Goal: Information Seeking & Learning: Learn about a topic

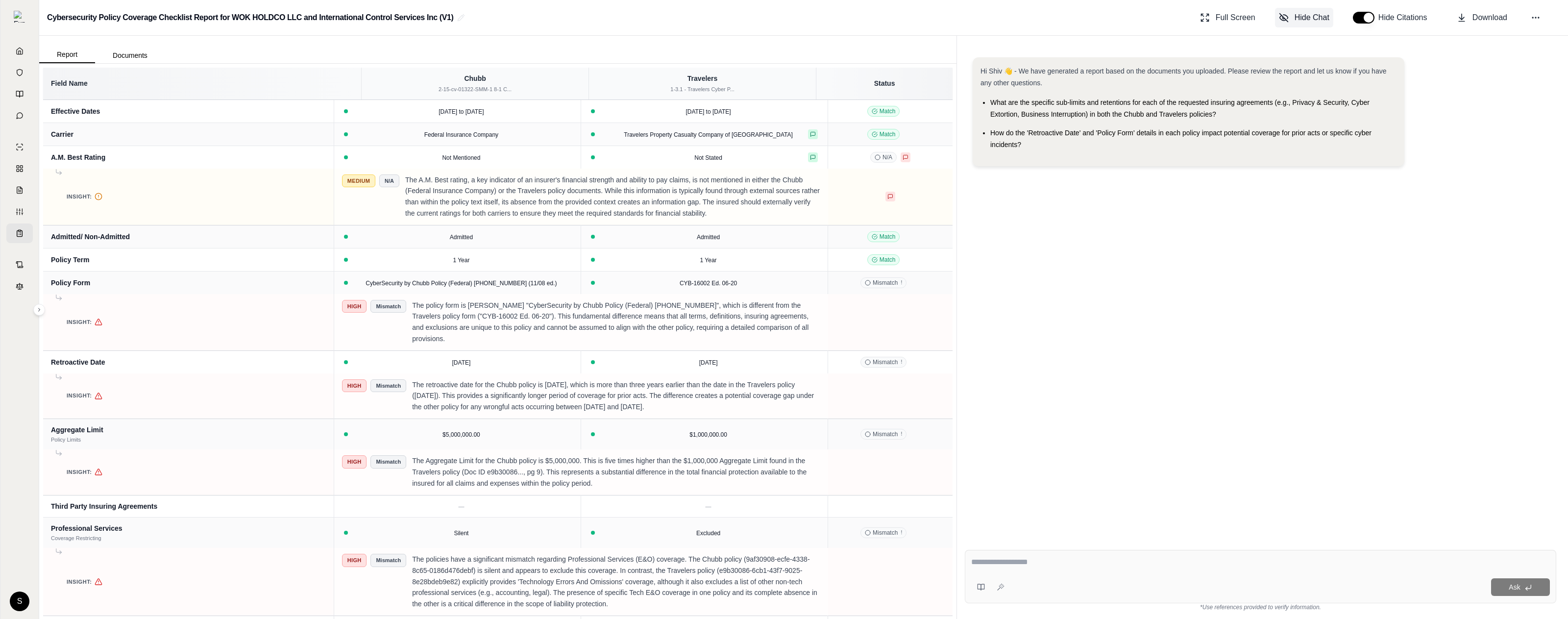
click at [1053, 19] on span "Hide Chat" at bounding box center [1311, 18] width 34 height 12
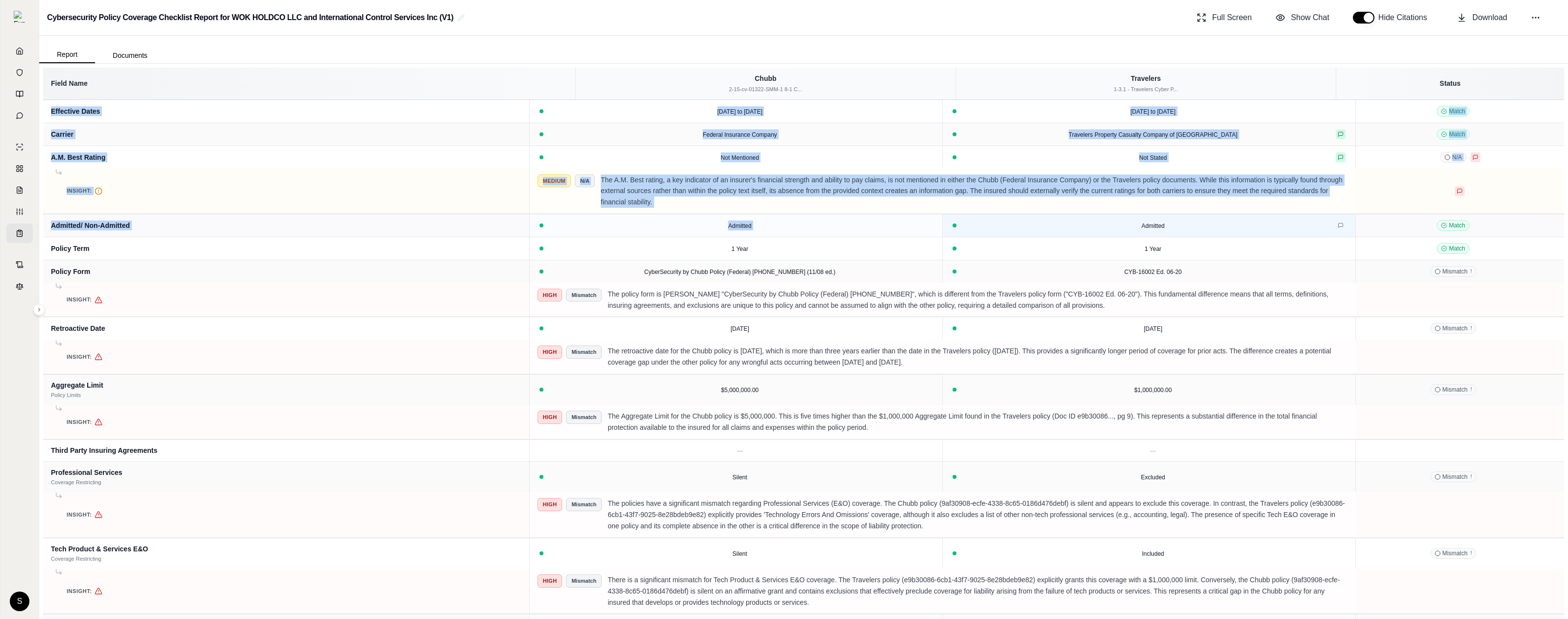
drag, startPoint x: 1566, startPoint y: 207, endPoint x: 1127, endPoint y: 229, distance: 439.6
click at [1053, 229] on div "Field Name Chubb 2-15-cv-01322-SMM-1 8-1 C... Travelers 1-3.1 - Travelers Cyber…" at bounding box center [804, 341] width 1529 height 555
click at [816, 291] on p "The policy form is [PERSON_NAME] "CyberSecurity by Chubb Policy (Federal) [PHON…" at bounding box center [977, 299] width 741 height 23
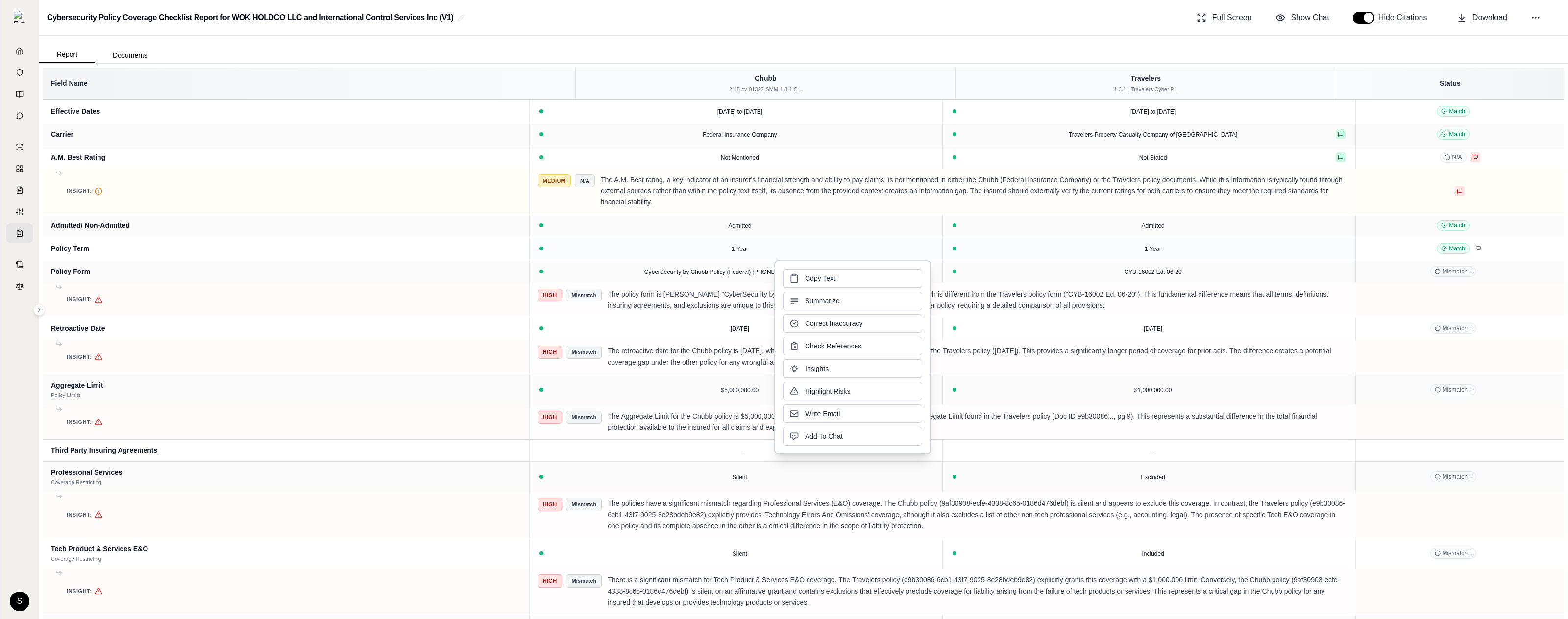
click at [1053, 255] on td "Match" at bounding box center [1460, 247] width 208 height 23
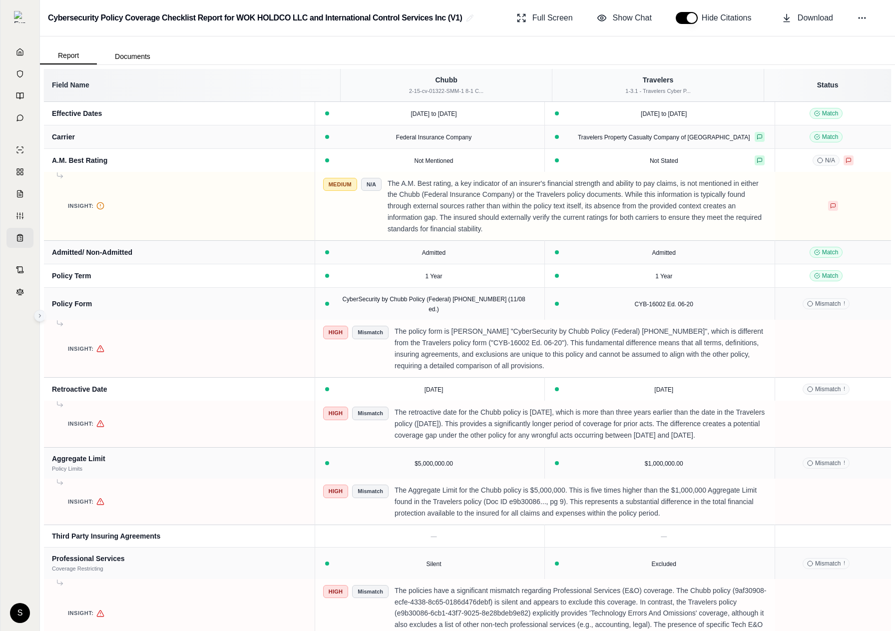
click at [39, 320] on button at bounding box center [40, 316] width 12 height 12
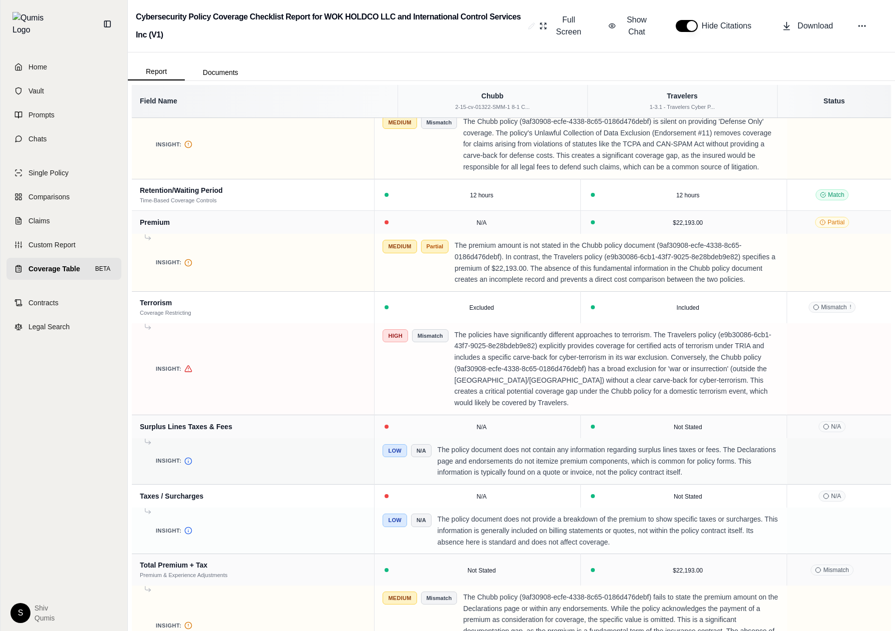
scroll to position [2445, 0]
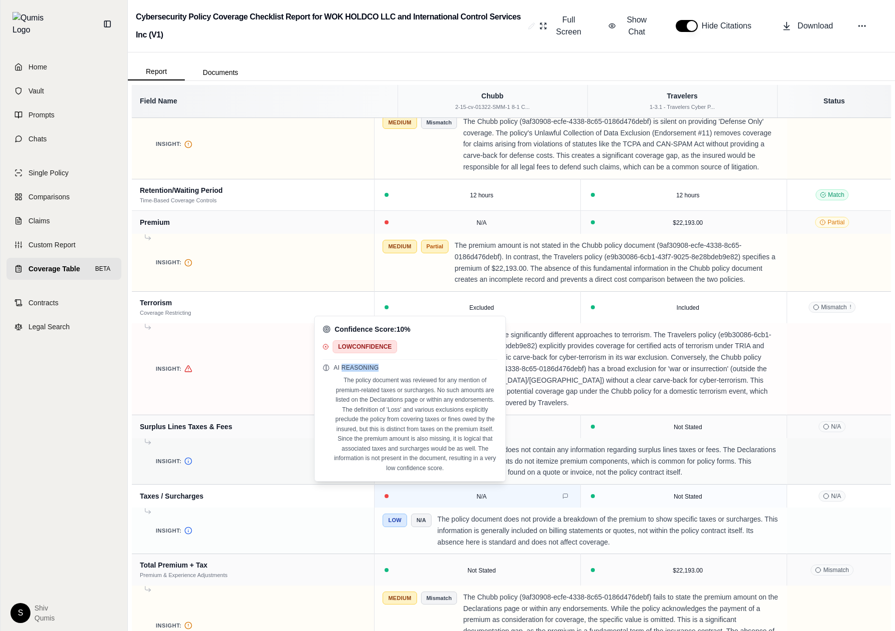
drag, startPoint x: 342, startPoint y: 367, endPoint x: 378, endPoint y: 369, distance: 36.5
click at [378, 369] on span "AI Reasoning" at bounding box center [356, 368] width 45 height 8
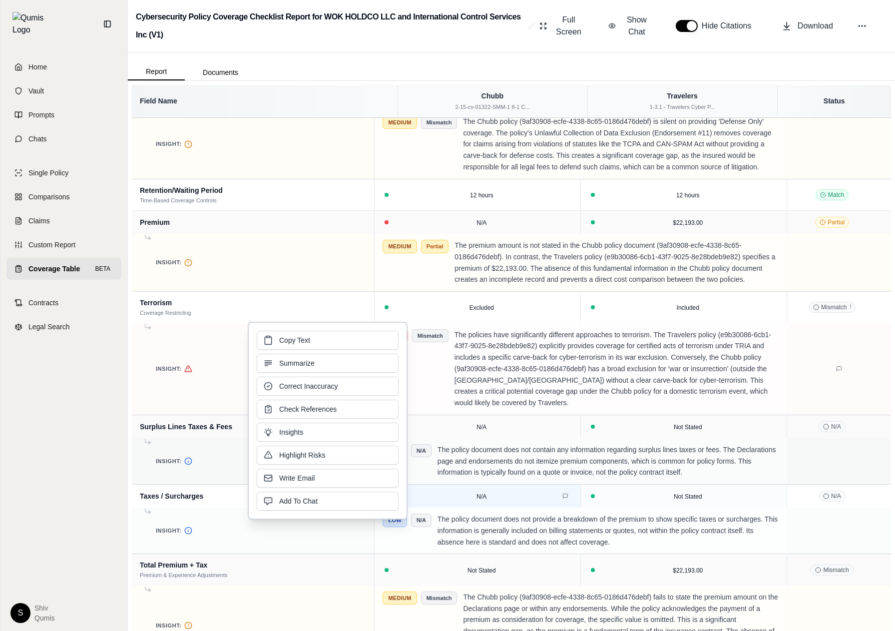
click at [445, 357] on div "High Mismatch The policies have significantly different approaches to terrorism…" at bounding box center [581, 368] width 396 height 79
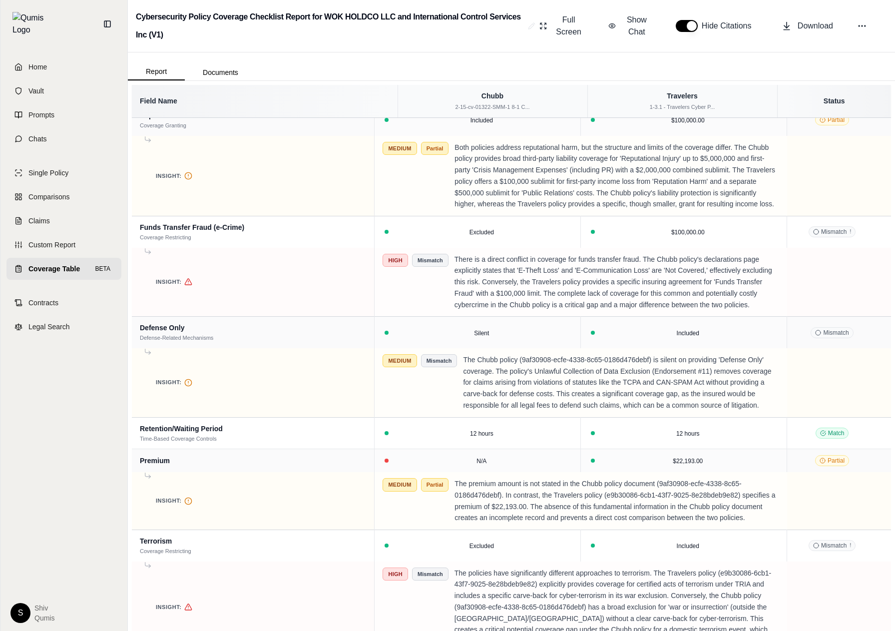
scroll to position [2446, 0]
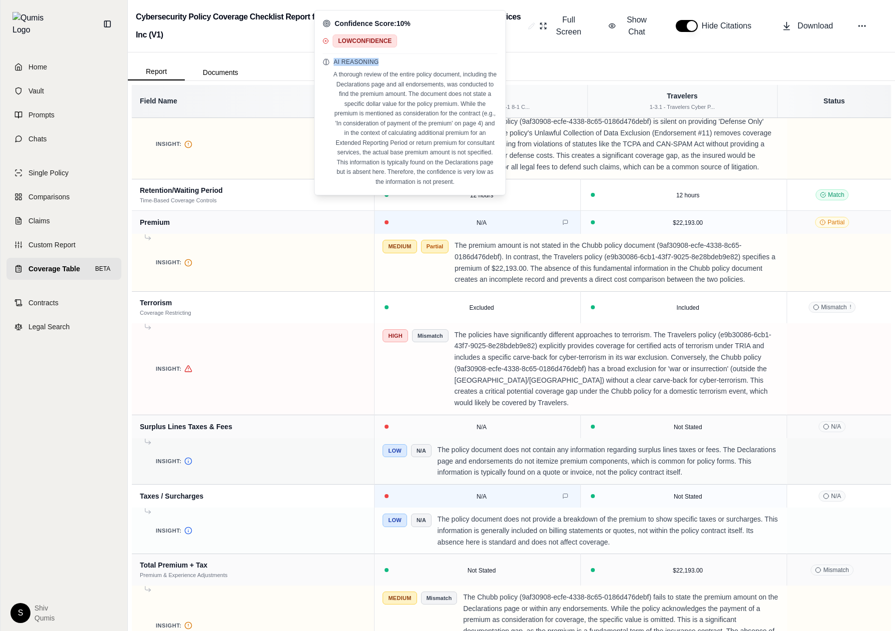
drag, startPoint x: 379, startPoint y: 61, endPoint x: 334, endPoint y: 62, distance: 45.0
click at [334, 62] on div "AI Reasoning" at bounding box center [410, 62] width 175 height 8
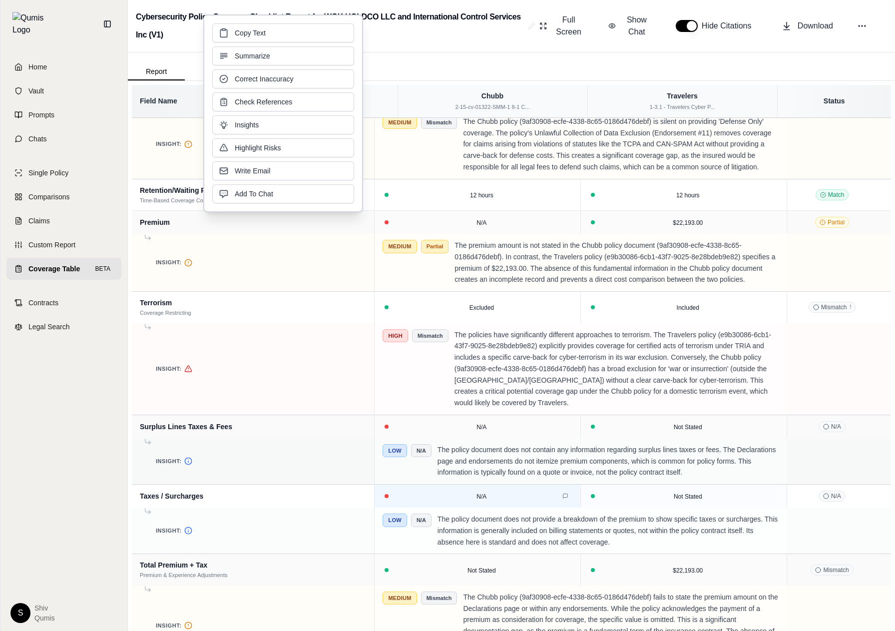
copy span "AI Reasoning"
